Goal: Contribute content: Contribute content

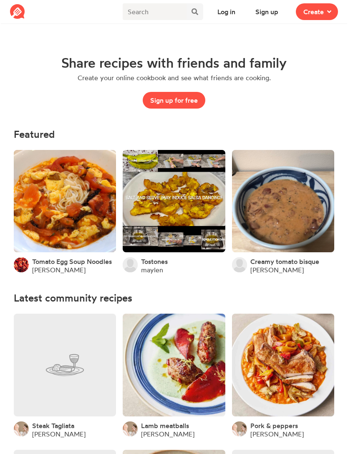
click at [231, 10] on button "Log in" at bounding box center [226, 11] width 33 height 17
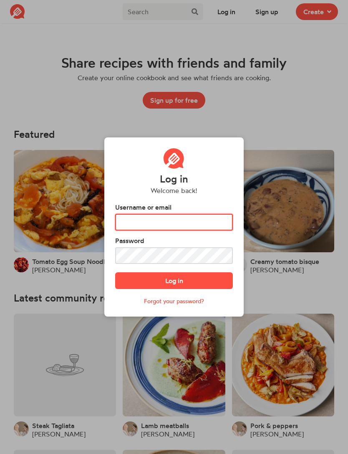
type input "[EMAIL_ADDRESS][DOMAIN_NAME]"
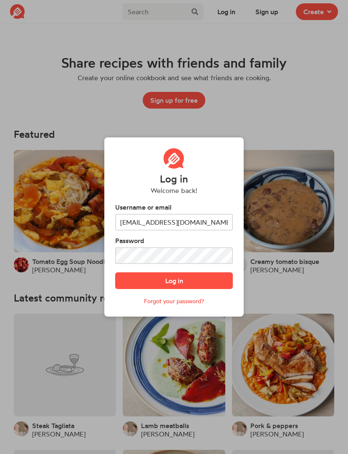
click at [174, 289] on button "Log in" at bounding box center [174, 280] width 118 height 17
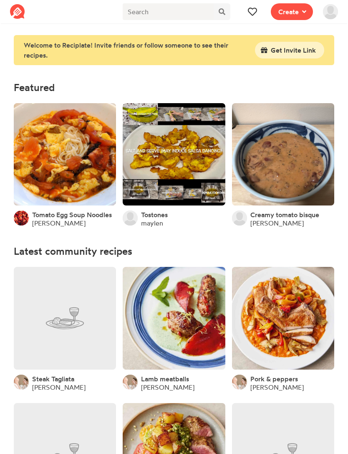
click at [329, 18] on img at bounding box center [330, 11] width 15 height 15
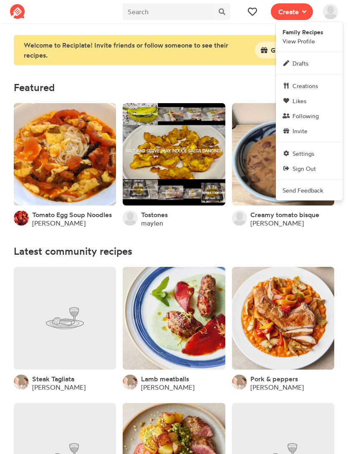
click at [319, 63] on link "Drafts" at bounding box center [309, 63] width 67 height 15
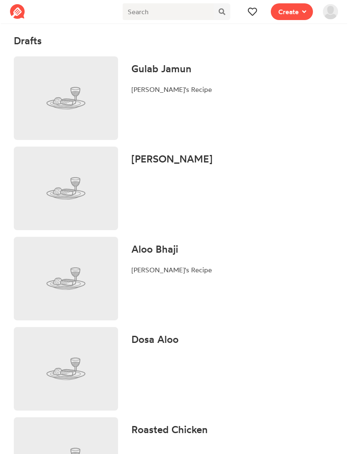
click at [328, 20] on span at bounding box center [330, 11] width 25 height 23
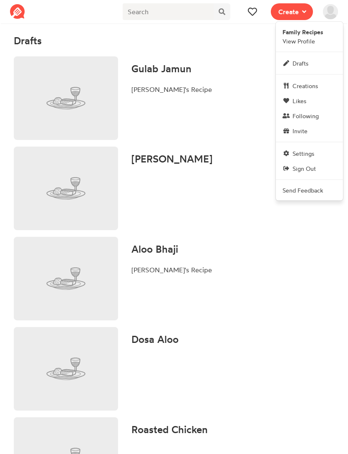
click at [326, 85] on link "Creations" at bounding box center [309, 85] width 67 height 15
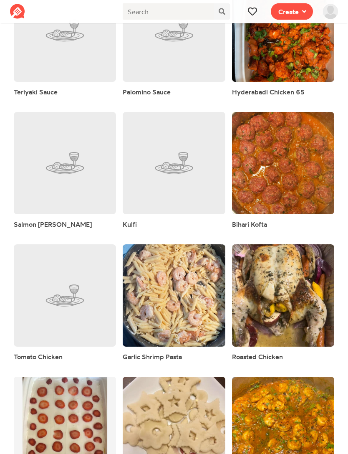
scroll to position [782, 0]
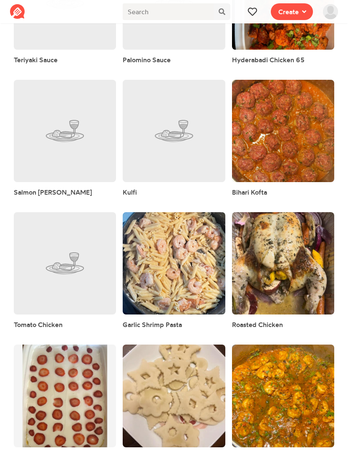
click at [50, 380] on link at bounding box center [65, 395] width 102 height 102
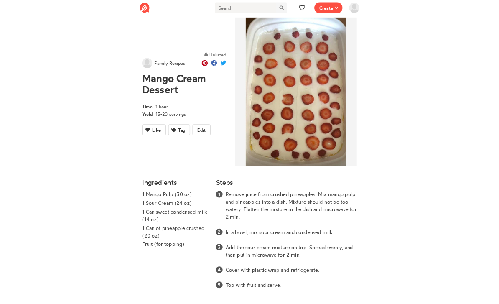
scroll to position [155, 0]
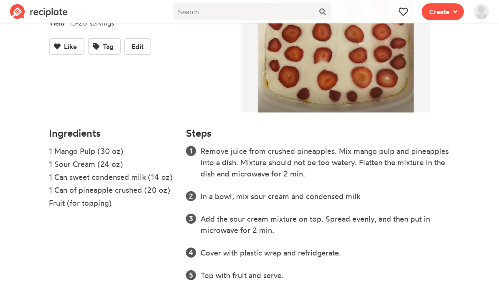
click at [150, 48] on button "Edit" at bounding box center [137, 46] width 27 height 17
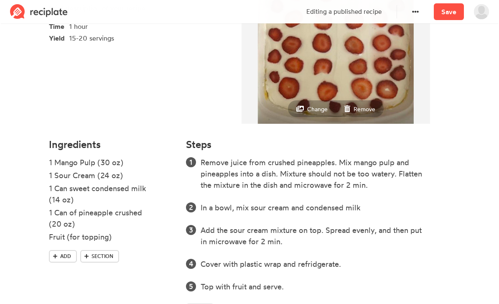
scroll to position [151, 0]
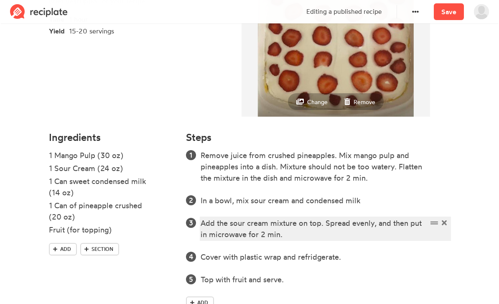
click at [327, 229] on div "Add the sour cream mixture on top. Spread evenly, and then put in microwave for…" at bounding box center [313, 228] width 227 height 23
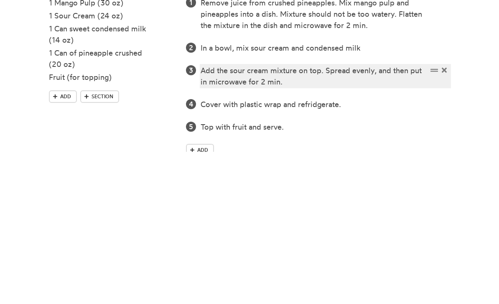
click at [324, 217] on div "Add the sour cream mixture on top. Spread evenly, and then put in microwave for…" at bounding box center [313, 228] width 227 height 23
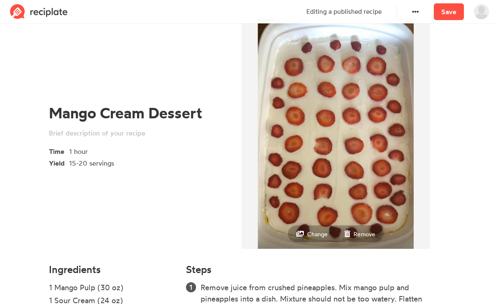
scroll to position [12, 0]
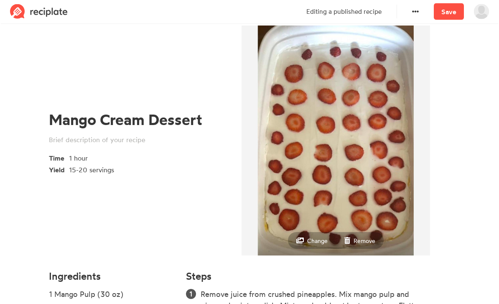
click at [348, 20] on link "Save" at bounding box center [448, 11] width 30 height 17
